Goal: Transaction & Acquisition: Purchase product/service

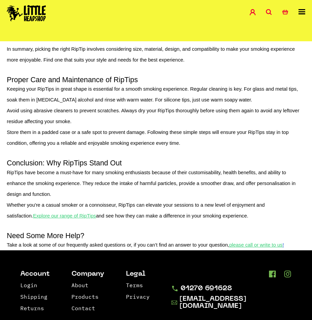
scroll to position [710, 0]
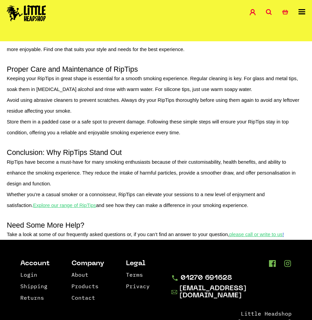
click at [49, 208] on u "Explore our range of RipTips" at bounding box center [64, 205] width 63 height 5
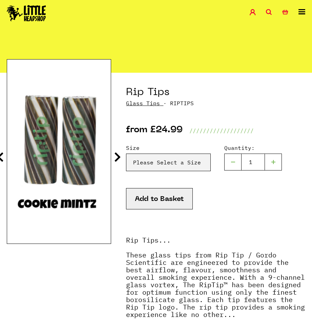
scroll to position [34, 0]
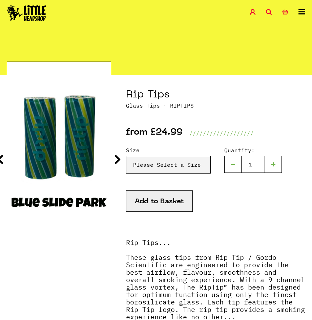
click at [117, 157] on icon at bounding box center [117, 159] width 7 height 11
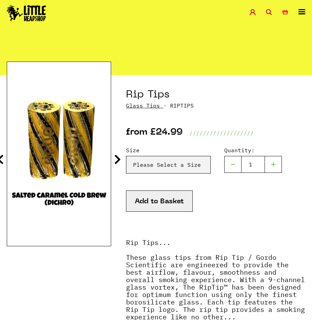
click at [117, 157] on icon at bounding box center [117, 159] width 7 height 11
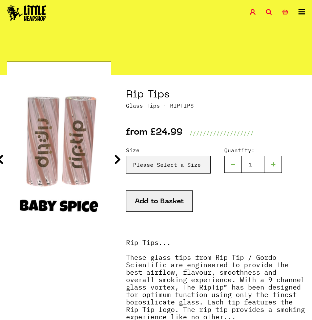
click at [117, 157] on icon at bounding box center [117, 159] width 7 height 11
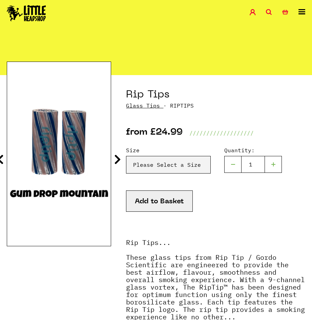
click at [117, 157] on icon at bounding box center [117, 159] width 7 height 11
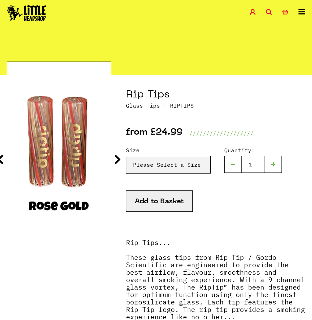
click at [117, 157] on icon at bounding box center [117, 159] width 7 height 11
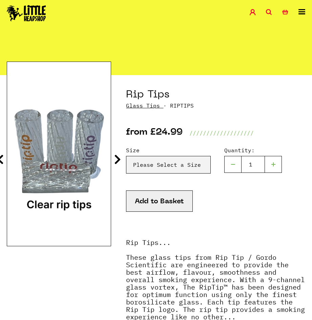
click at [117, 157] on icon at bounding box center [117, 159] width 7 height 11
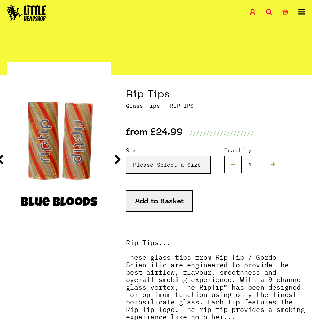
click at [117, 157] on icon at bounding box center [117, 159] width 7 height 11
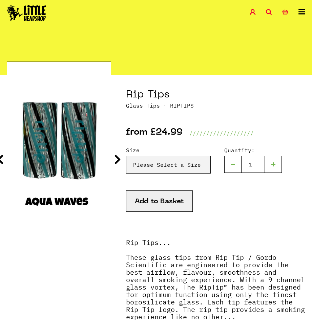
click at [117, 157] on icon at bounding box center [117, 159] width 7 height 11
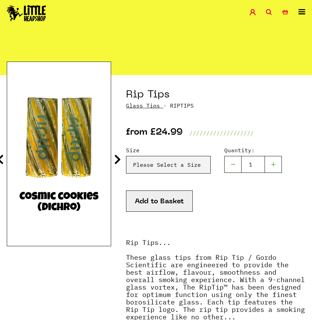
click at [117, 157] on icon at bounding box center [117, 159] width 7 height 11
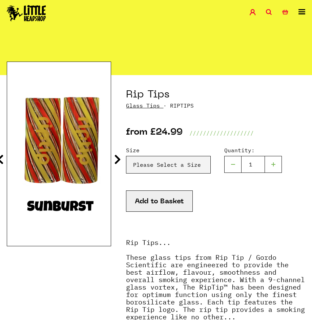
click at [117, 157] on icon at bounding box center [117, 159] width 7 height 11
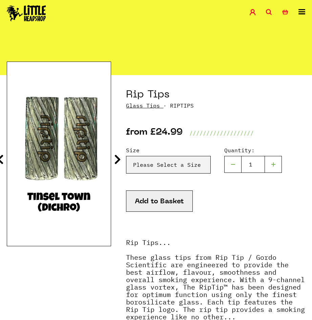
click at [117, 157] on icon at bounding box center [117, 159] width 7 height 11
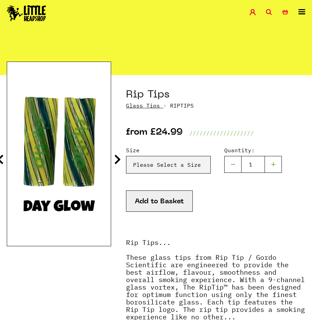
click at [116, 158] on icon at bounding box center [117, 159] width 7 height 11
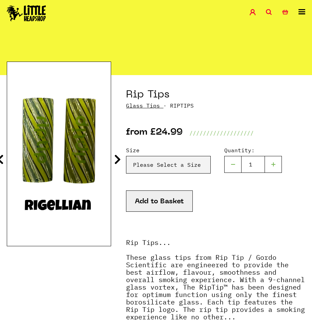
click at [116, 158] on icon at bounding box center [117, 159] width 7 height 11
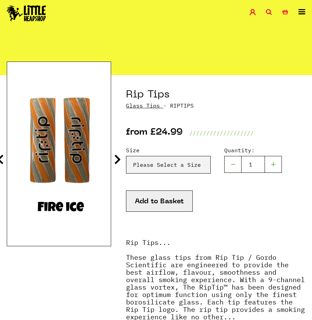
click at [116, 158] on icon at bounding box center [117, 159] width 7 height 11
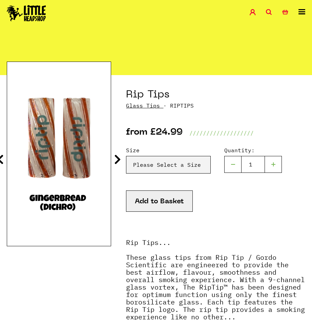
click at [116, 158] on icon at bounding box center [117, 159] width 7 height 11
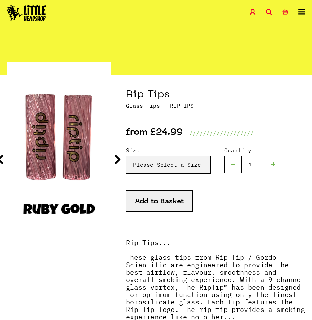
click at [116, 158] on icon at bounding box center [117, 159] width 7 height 11
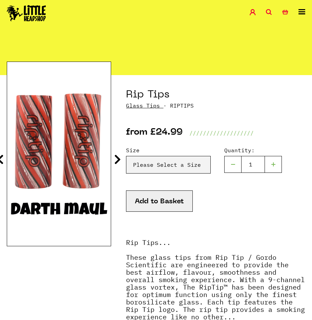
click at [116, 158] on icon at bounding box center [117, 159] width 7 height 11
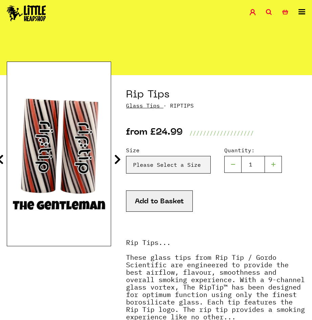
click at [115, 156] on icon at bounding box center [117, 159] width 7 height 11
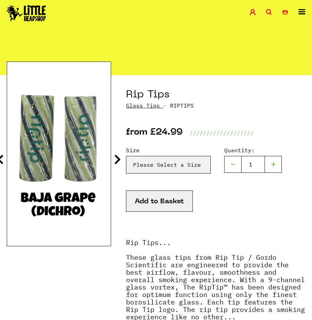
click at [115, 156] on icon at bounding box center [117, 159] width 7 height 11
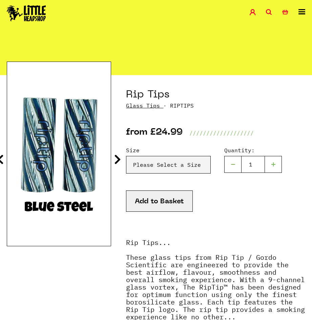
click at [115, 156] on icon at bounding box center [117, 159] width 7 height 11
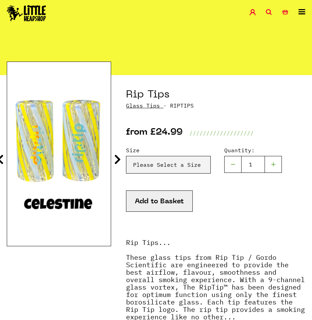
click at [0, 159] on icon at bounding box center [0, 159] width 7 height 11
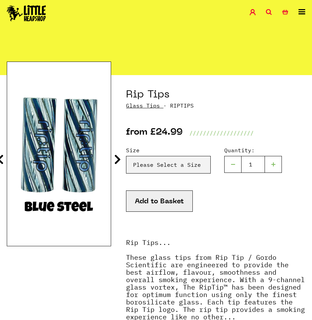
click at [116, 155] on icon at bounding box center [117, 159] width 7 height 11
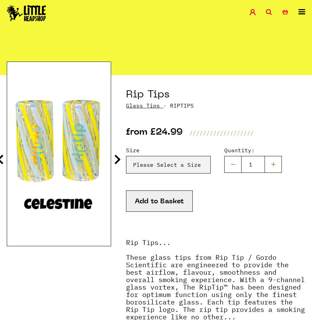
click at [116, 155] on icon at bounding box center [117, 159] width 7 height 11
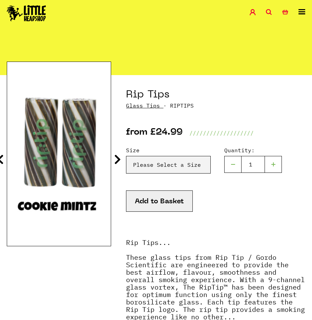
click at [116, 155] on icon at bounding box center [117, 159] width 7 height 11
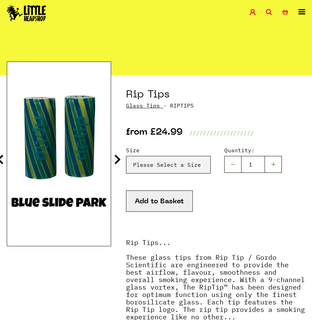
click at [116, 155] on icon at bounding box center [117, 159] width 7 height 11
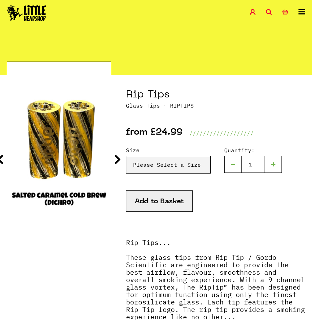
click at [116, 155] on icon at bounding box center [117, 159] width 7 height 11
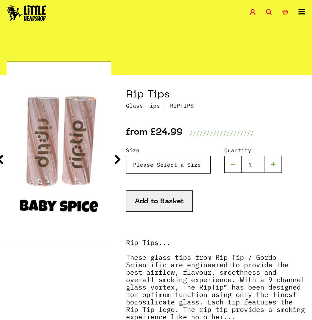
click at [172, 162] on select "Please Select a Size Rip Tips - Size 7 - Clear - £24.99 (Out of Stock) Rip Tips…" at bounding box center [168, 165] width 85 height 18
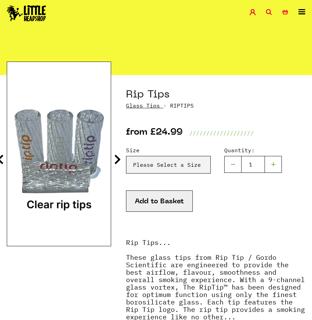
click at [296, 103] on p "Glass Tips · RIPTIPS" at bounding box center [215, 105] width 179 height 8
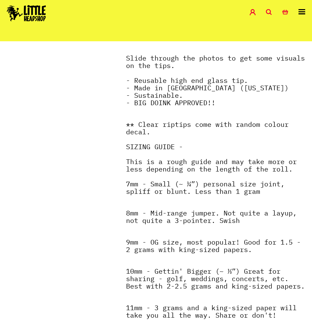
scroll to position [372, 0]
